Goal: Check status: Check status

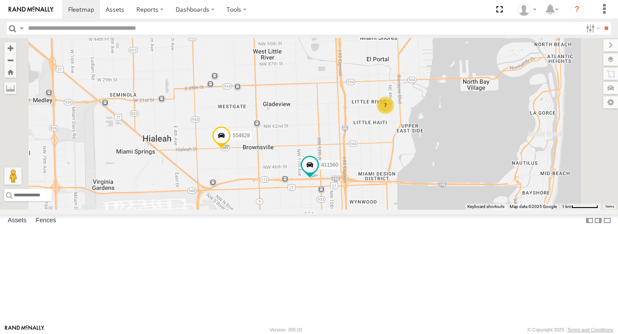
click at [0, 0] on div "500913" at bounding box center [0, 0] width 0 height 0
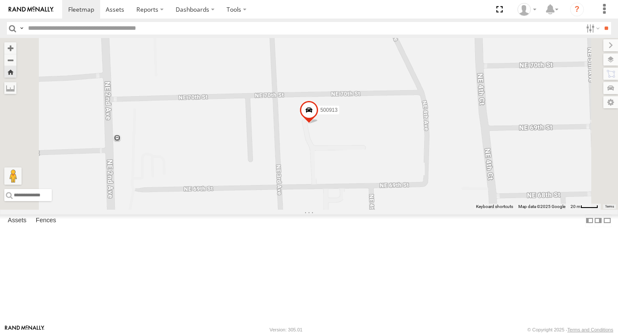
click at [0, 0] on span at bounding box center [0, 0] width 0 height 0
click at [0, 0] on link at bounding box center [0, 0] width 0 height 0
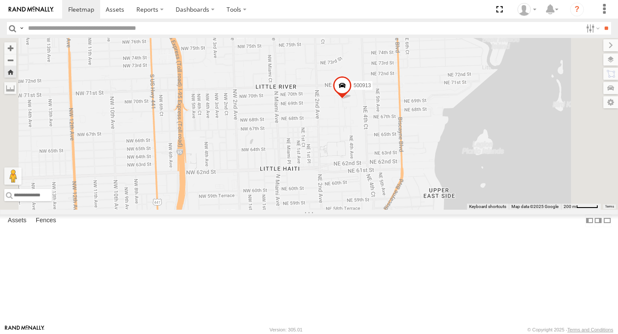
click at [422, 150] on div "500913" at bounding box center [309, 124] width 618 height 172
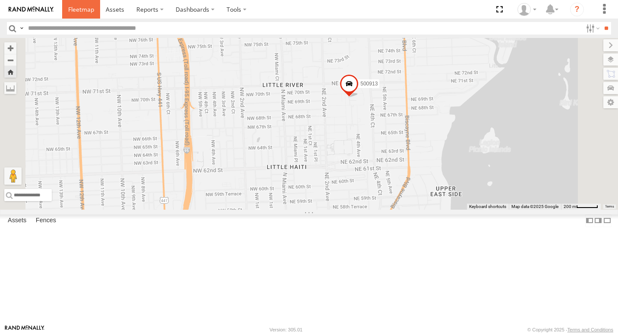
click at [89, 13] on span at bounding box center [81, 9] width 26 height 8
